Goal: Find specific page/section: Find specific page/section

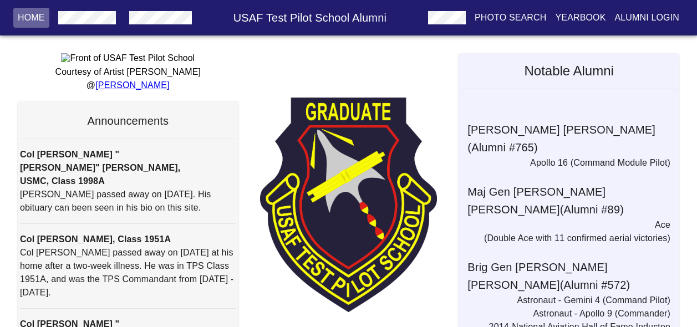
click at [25, 21] on p "Home" at bounding box center [31, 17] width 27 height 13
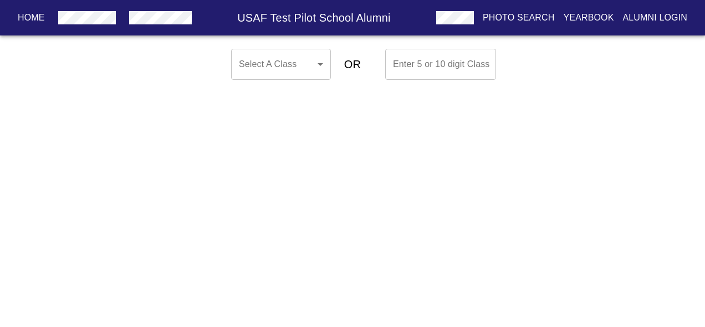
click at [328, 63] on body "Home USAF Test Pilot School Alumni Photo Search Yearbook Alumni Login Select A …" at bounding box center [352, 64] width 705 height 40
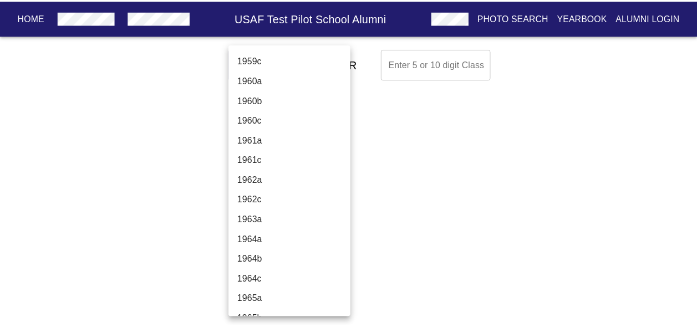
scroll to position [3885, 0]
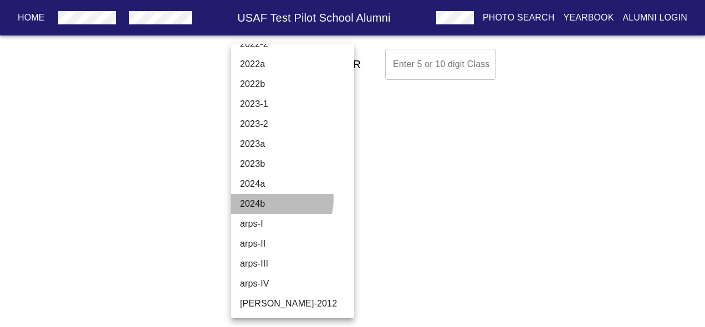
click at [273, 199] on li "2024b" at bounding box center [296, 204] width 131 height 20
type input "2024b"
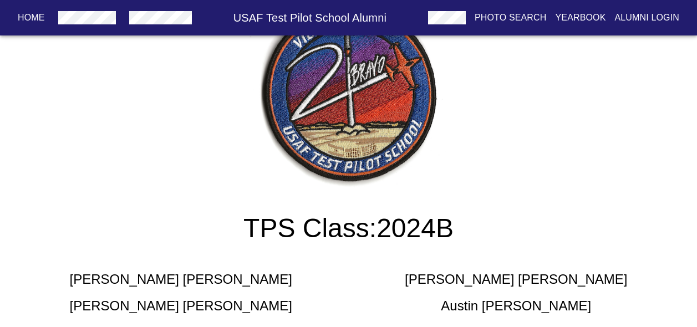
scroll to position [0, 0]
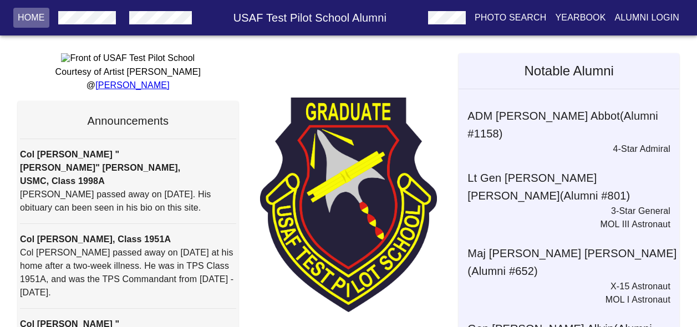
click at [38, 21] on p "Home" at bounding box center [31, 17] width 27 height 13
